Goal: Navigation & Orientation: Find specific page/section

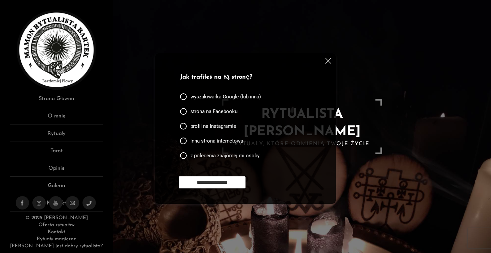
click at [330, 60] on img at bounding box center [328, 61] width 6 height 6
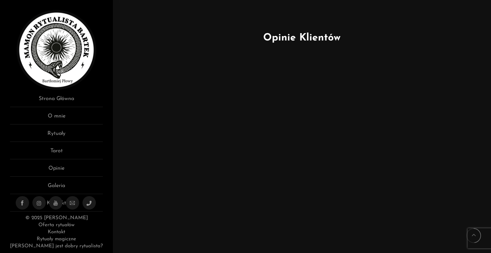
scroll to position [341, 0]
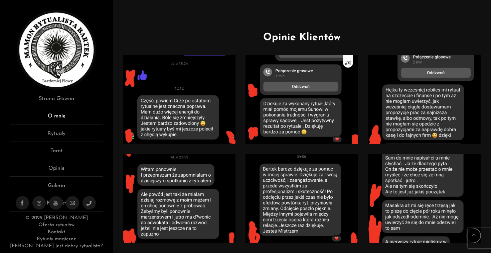
click at [57, 119] on link "O mnie" at bounding box center [56, 118] width 93 height 12
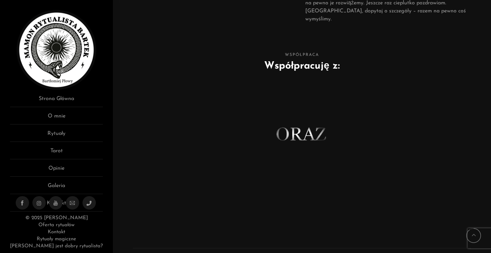
scroll to position [448, 0]
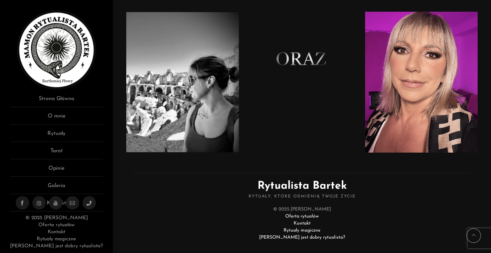
click at [299, 213] on link "Oferta rytuałów" at bounding box center [301, 215] width 33 height 5
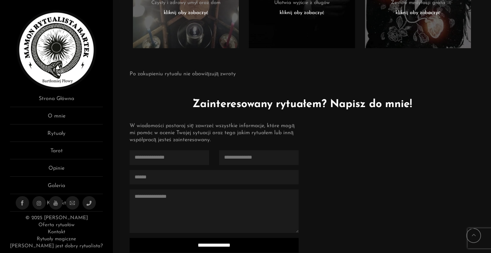
scroll to position [1634, 0]
